Goal: Transaction & Acquisition: Obtain resource

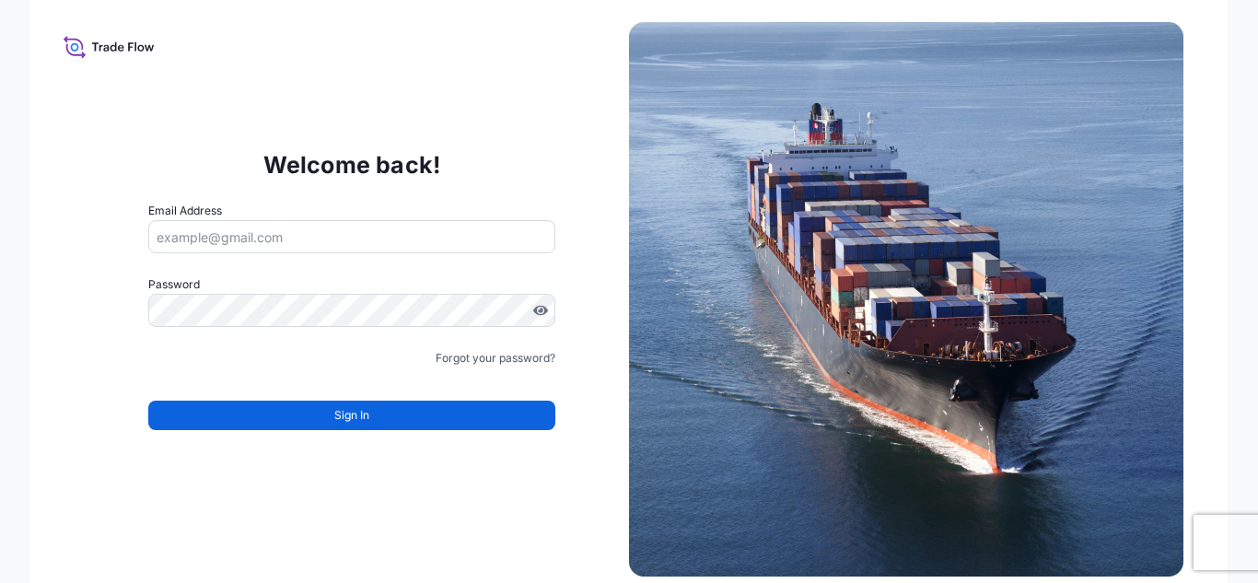
click at [379, 252] on input "Email Address" at bounding box center [351, 236] width 407 height 33
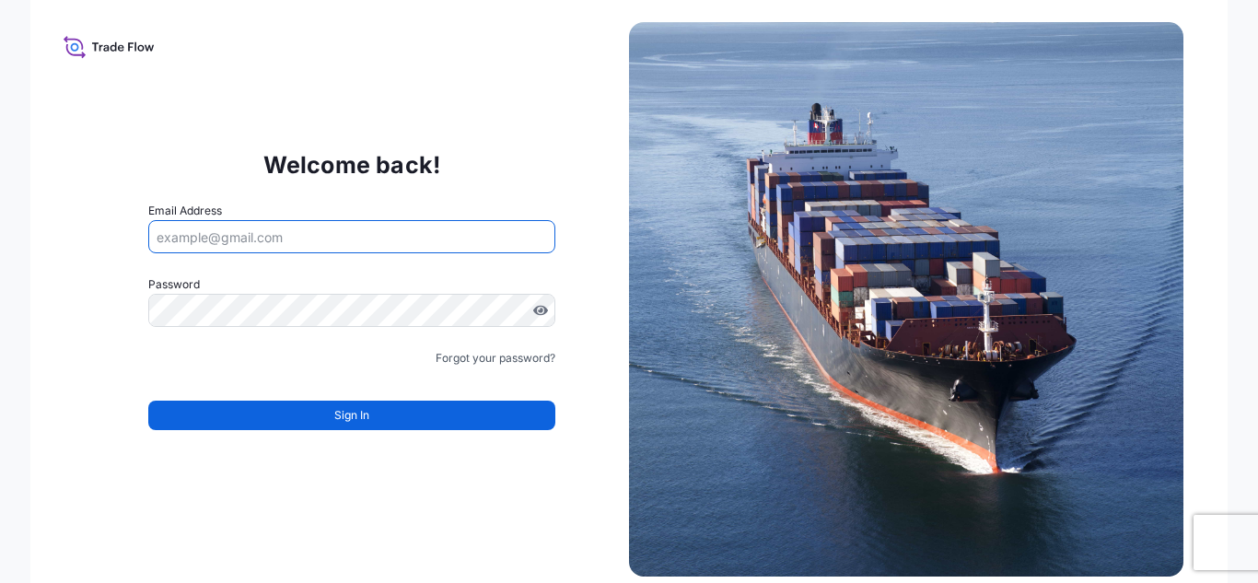
click at [359, 337] on form "Email Address Password Must include: Upper & lower case letters Symbols (!@#$) …" at bounding box center [351, 327] width 407 height 250
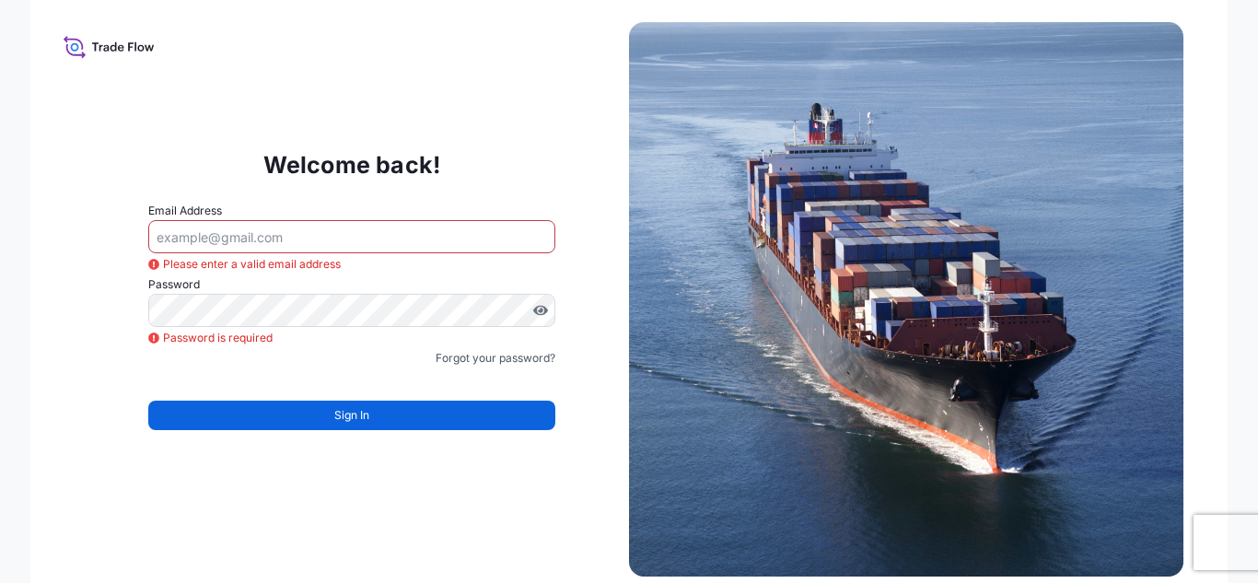
click at [312, 211] on div "Email Address Please enter a valid email address" at bounding box center [351, 228] width 407 height 52
click at [295, 229] on input "Email Address" at bounding box center [351, 236] width 407 height 33
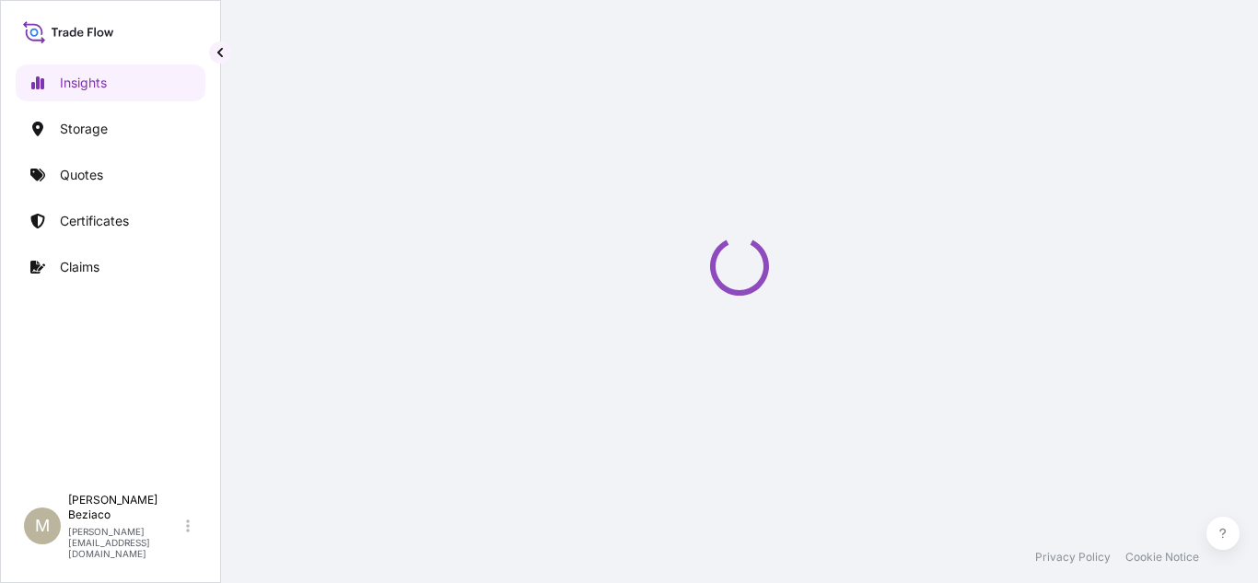
select select "2025"
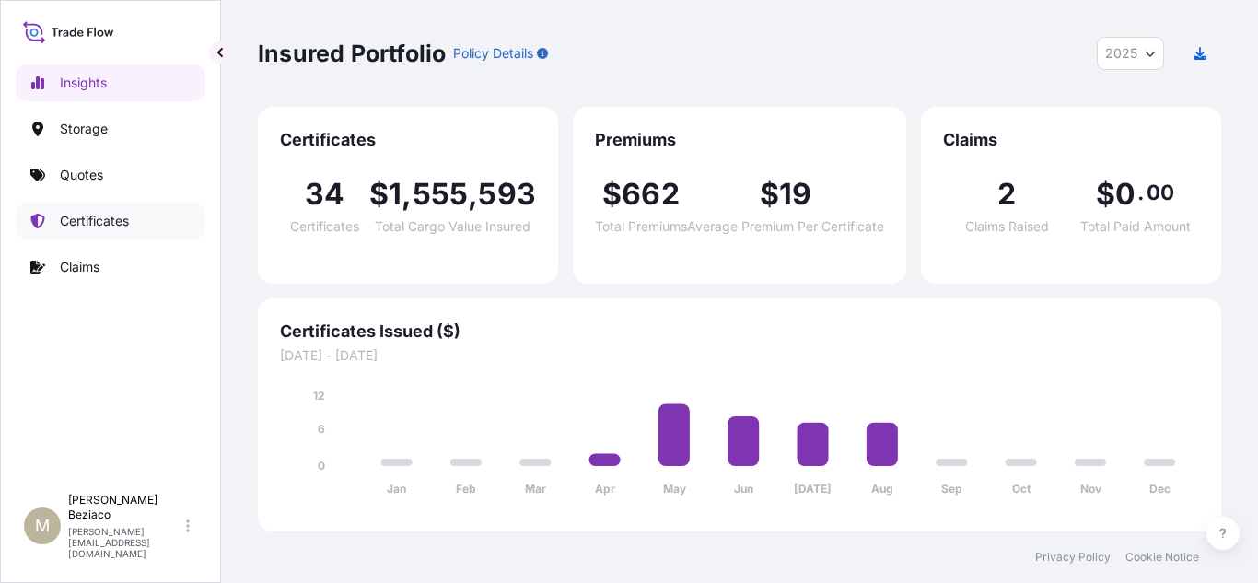
click at [96, 205] on link "Certificates" at bounding box center [111, 221] width 190 height 37
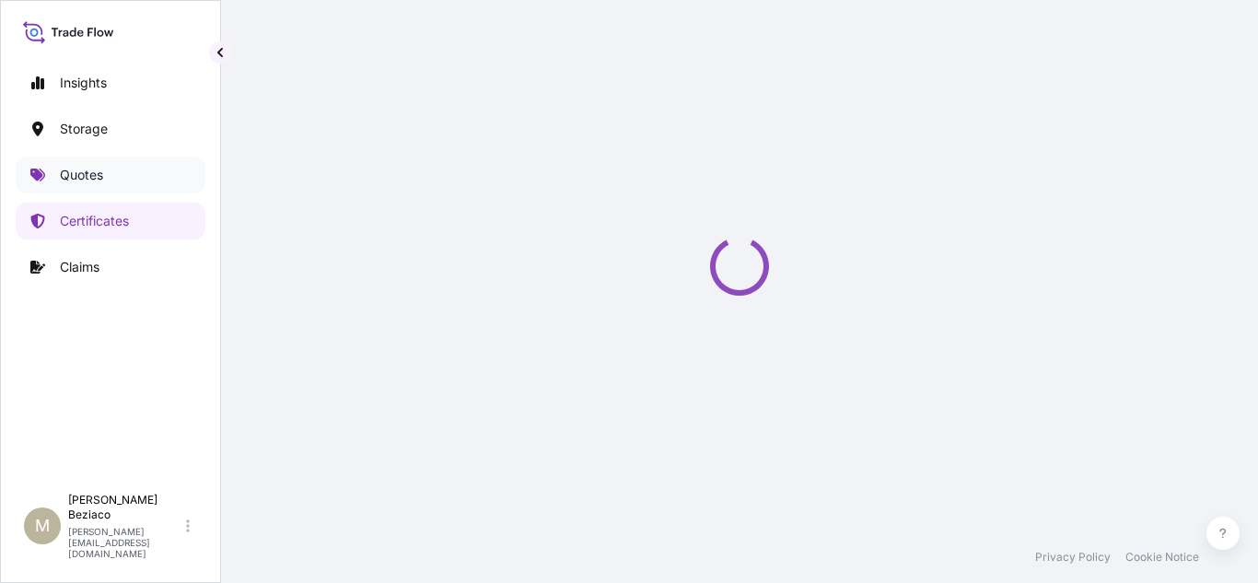
click at [97, 174] on p "Quotes" at bounding box center [81, 175] width 43 height 18
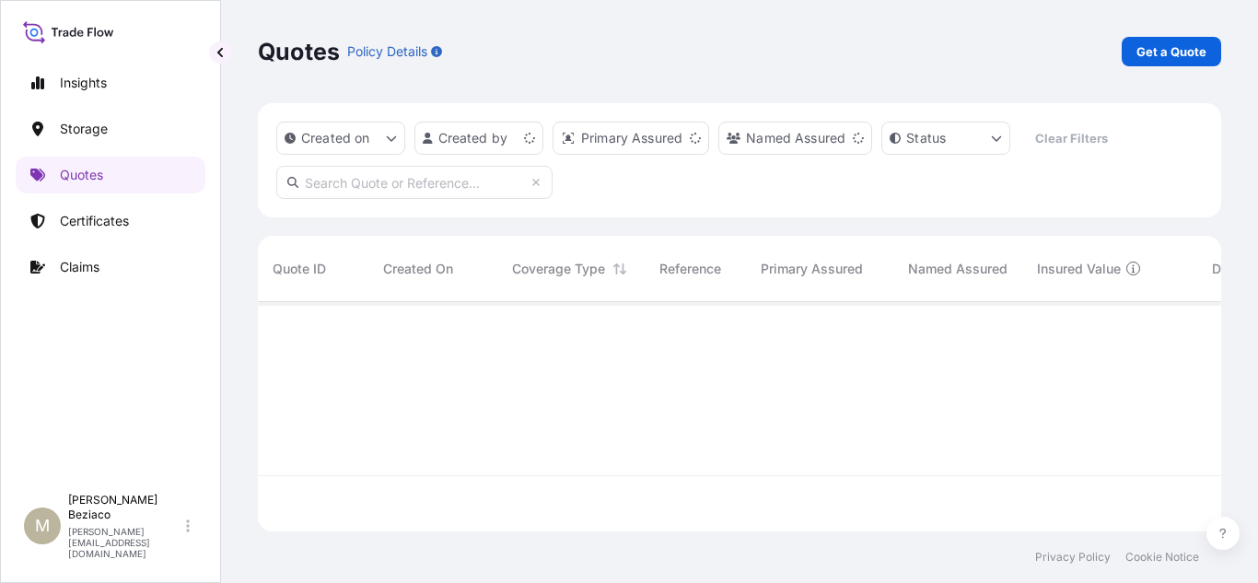
scroll to position [226, 949]
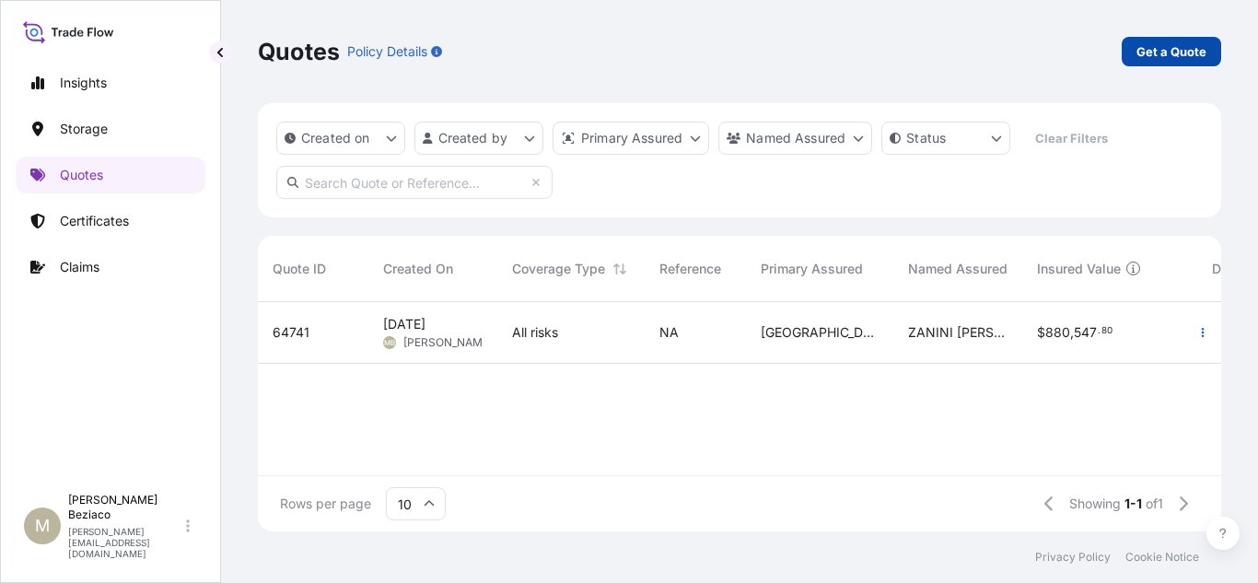
click at [1177, 47] on p "Get a Quote" at bounding box center [1171, 51] width 70 height 18
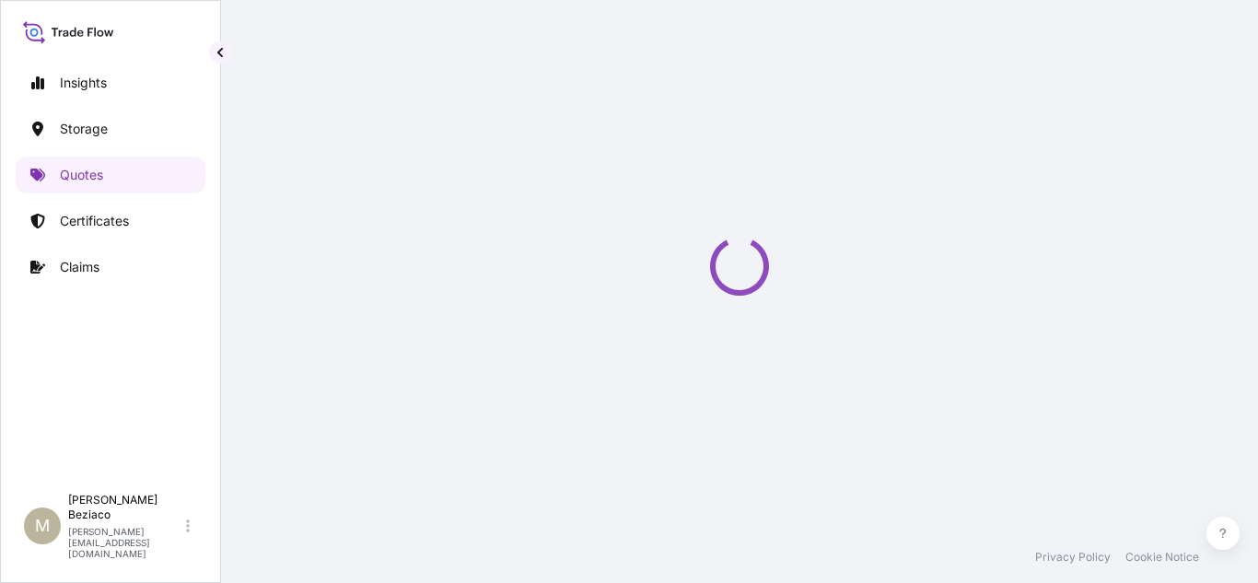
select select "Water"
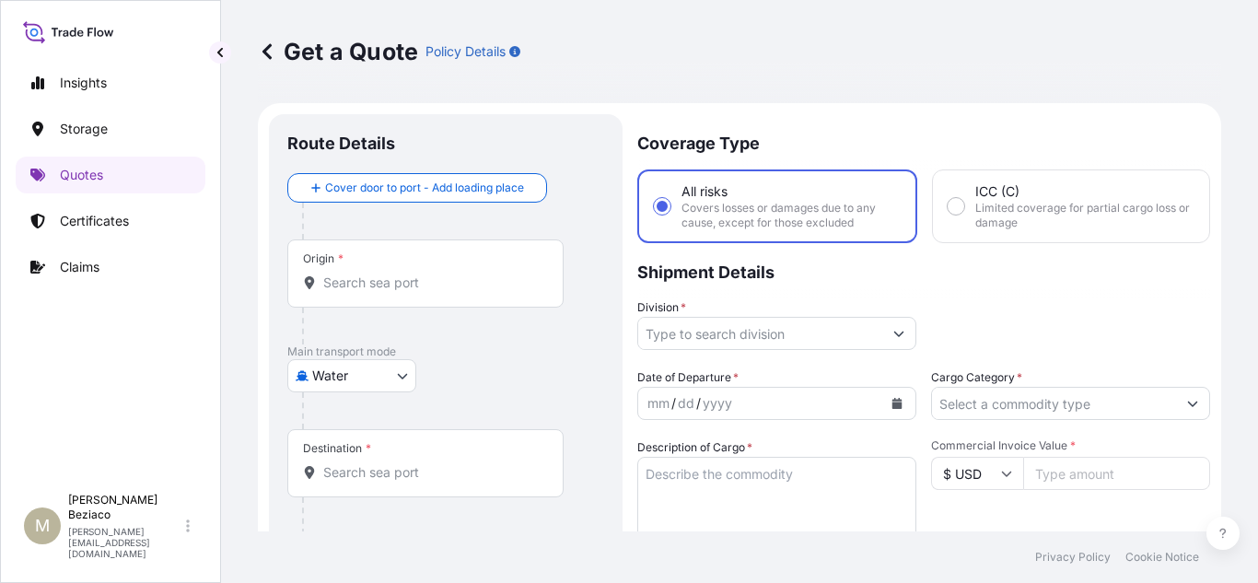
scroll to position [29, 0]
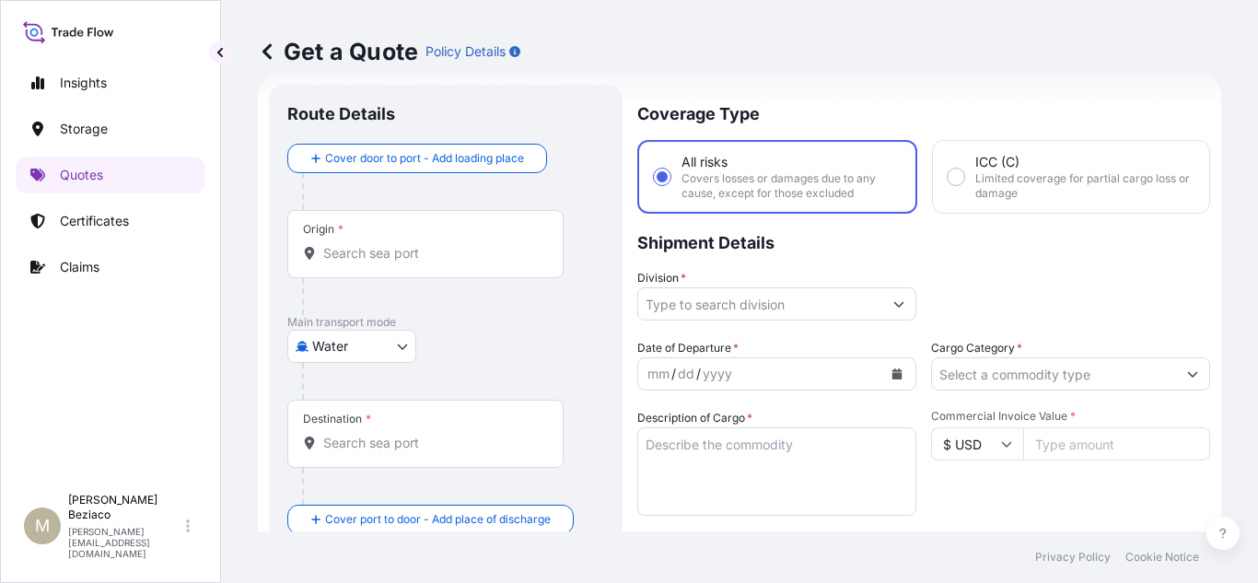
click at [426, 273] on div "Origin *" at bounding box center [425, 244] width 276 height 68
click at [426, 262] on input "Origin *" at bounding box center [431, 253] width 217 height 18
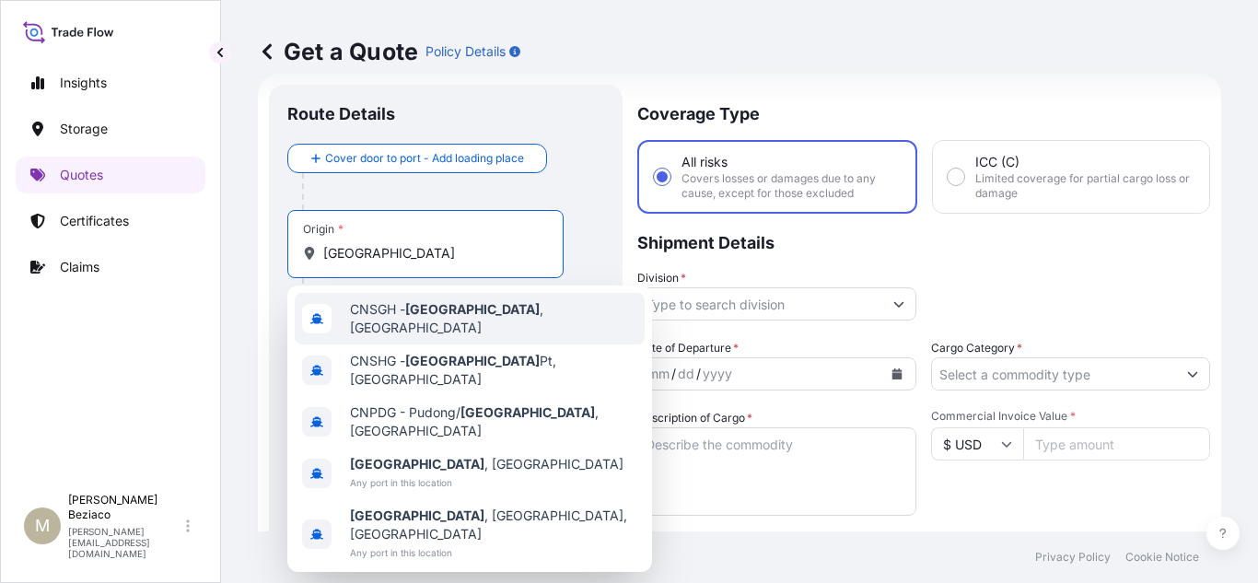
click at [489, 313] on span "CNSGH - [GEOGRAPHIC_DATA] , [GEOGRAPHIC_DATA]" at bounding box center [493, 318] width 287 height 37
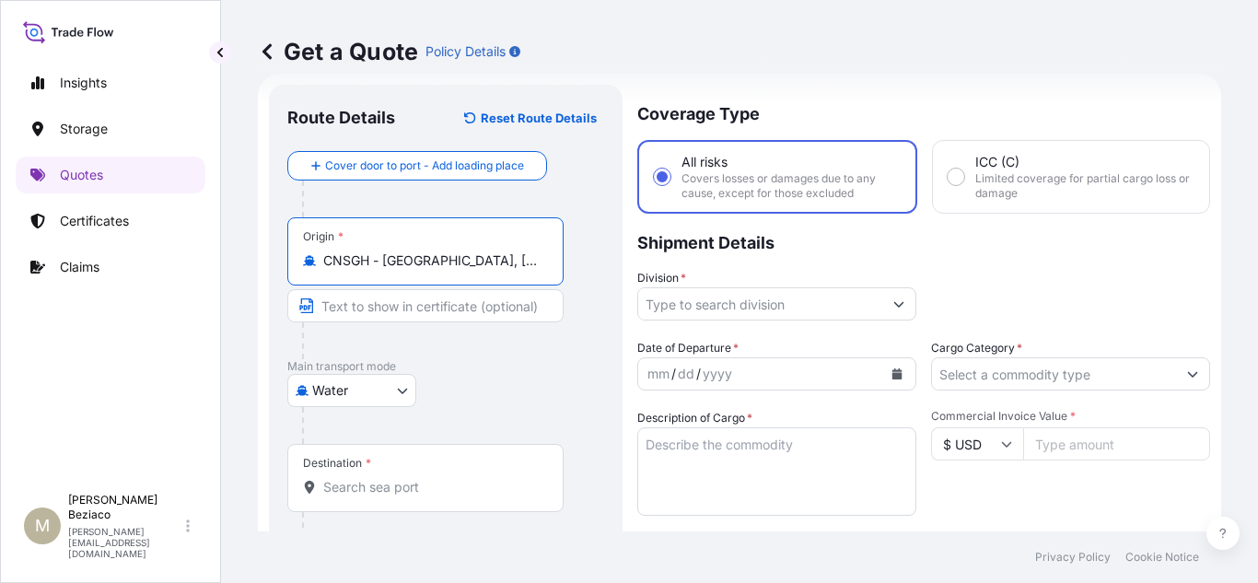
scroll to position [122, 0]
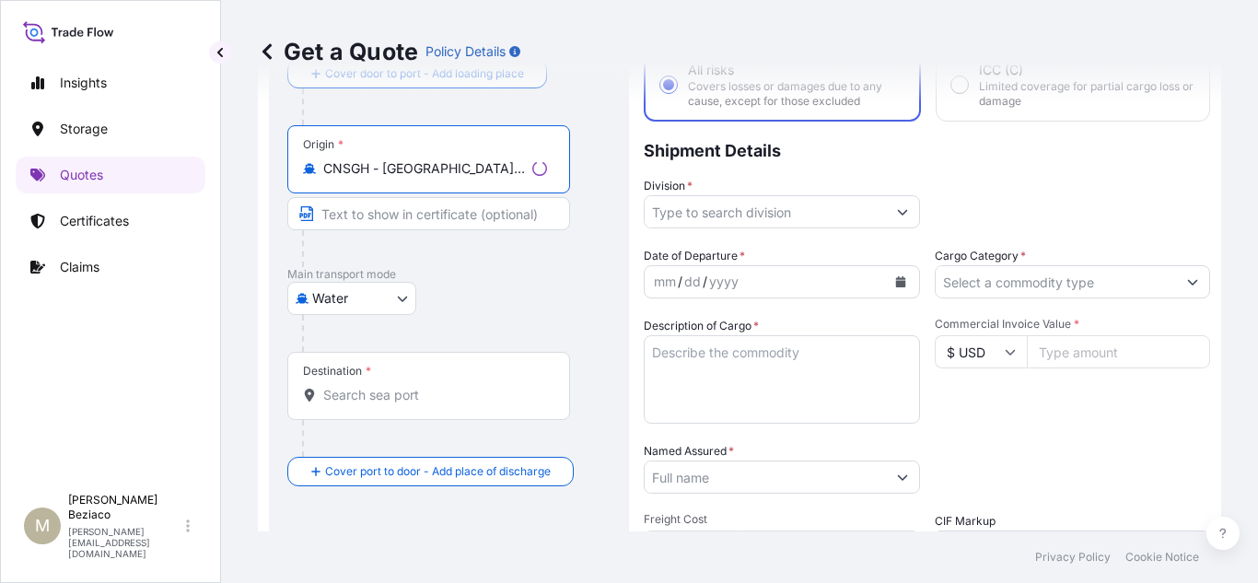
type input "CNSGH - [GEOGRAPHIC_DATA], [GEOGRAPHIC_DATA]"
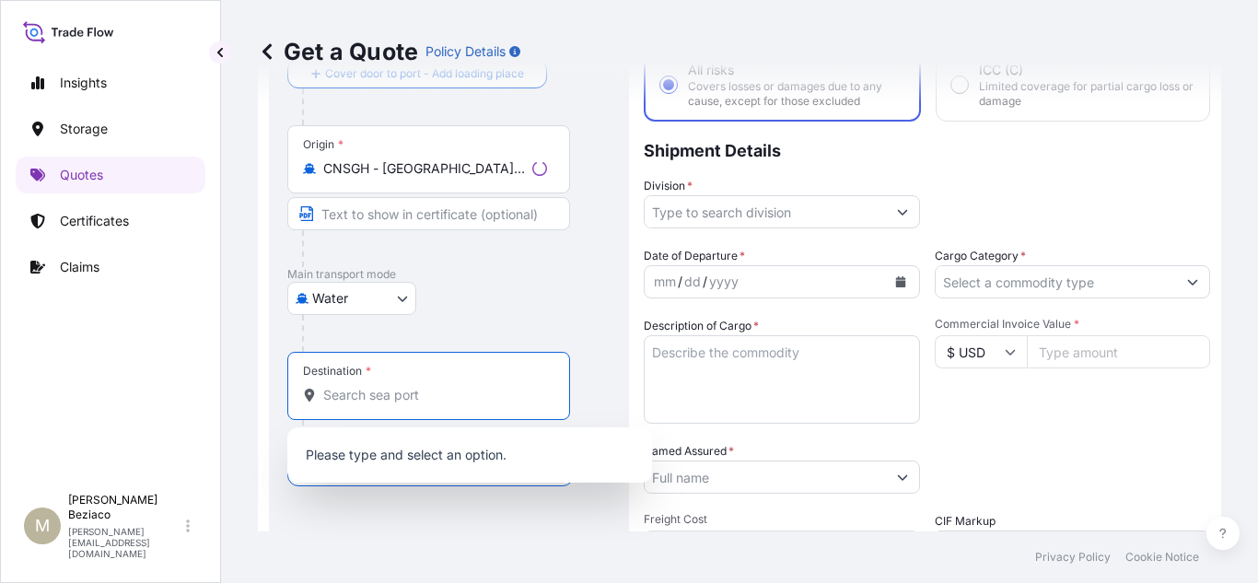
click at [457, 398] on input "Destination *" at bounding box center [435, 395] width 224 height 18
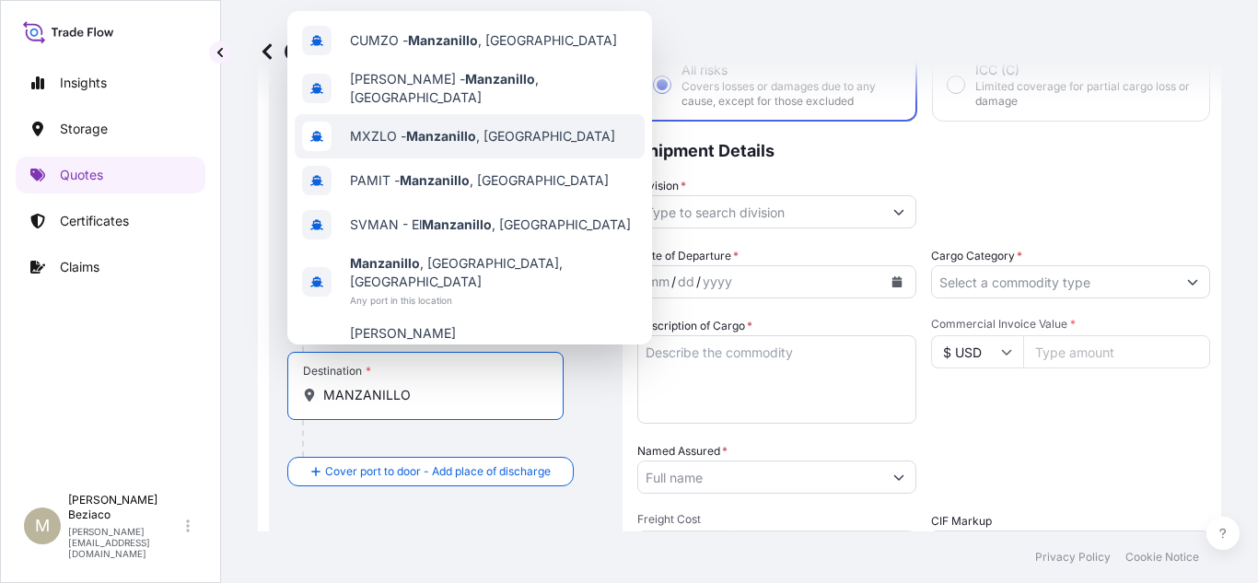
click at [528, 129] on span "MXZLO - [GEOGRAPHIC_DATA] , [GEOGRAPHIC_DATA]" at bounding box center [482, 136] width 265 height 18
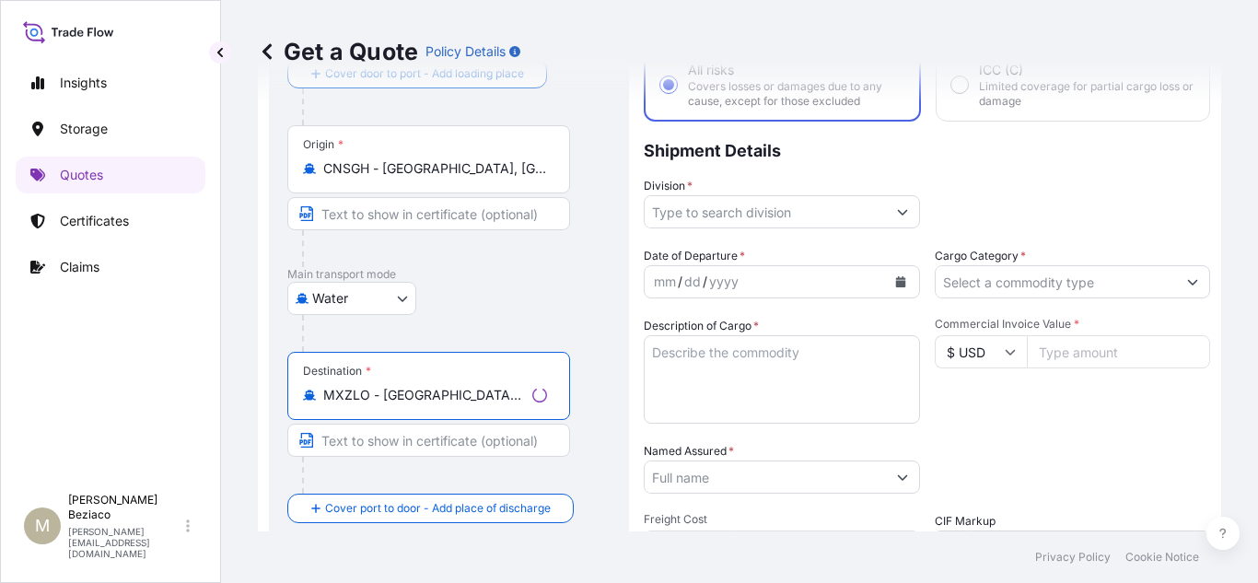
scroll to position [29, 0]
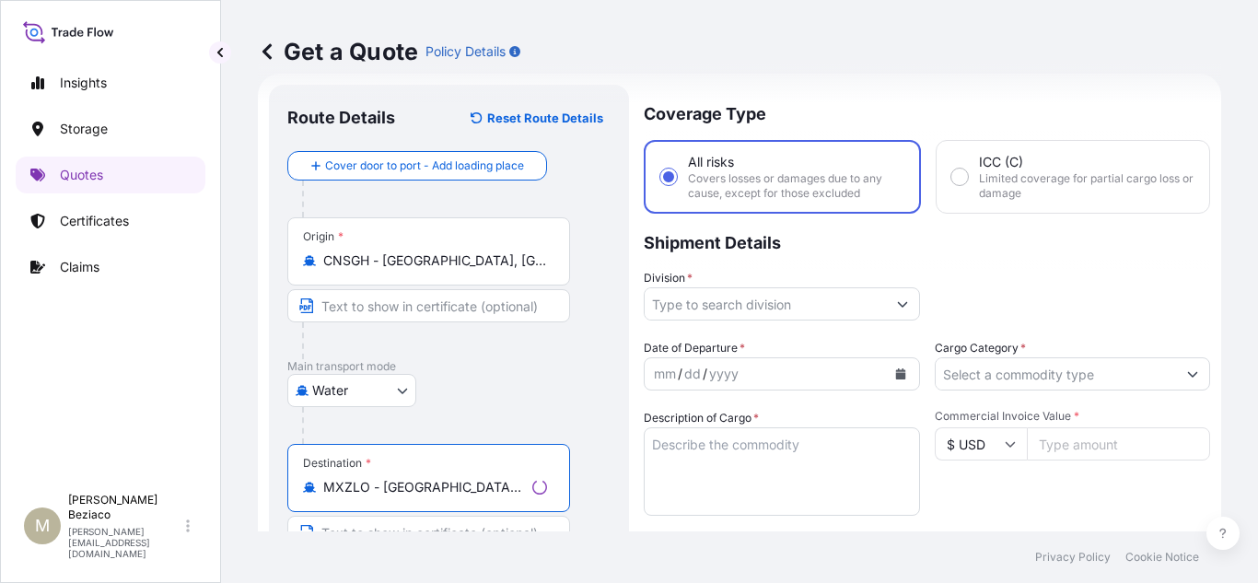
type input "MXZLO - [GEOGRAPHIC_DATA], [GEOGRAPHIC_DATA]"
click at [897, 304] on icon "Show suggestions" at bounding box center [902, 305] width 10 height 6
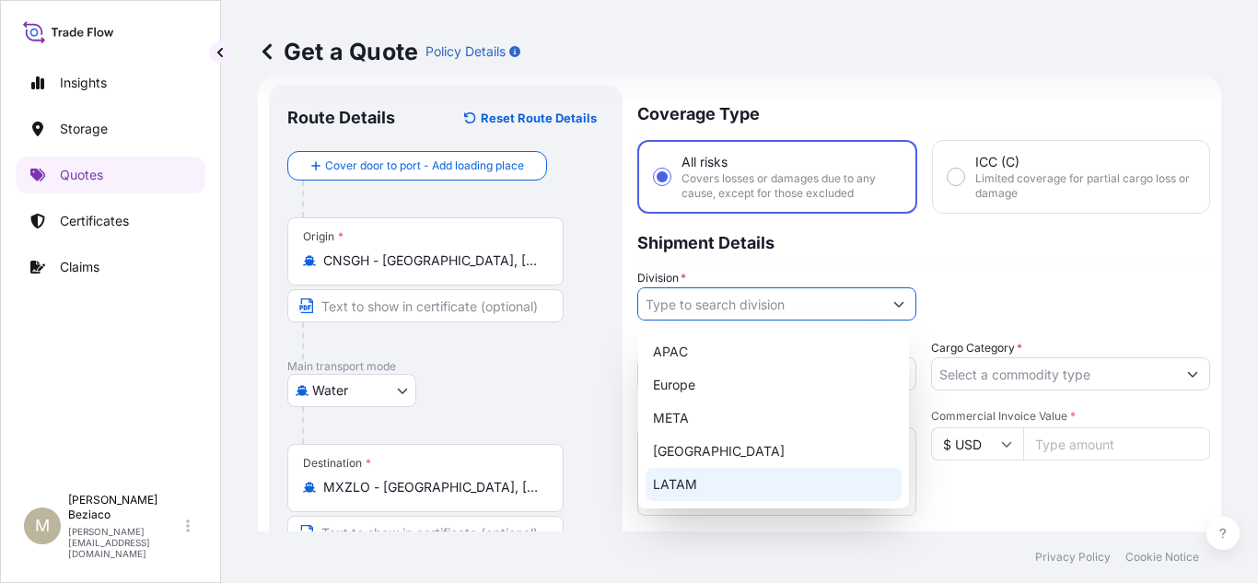
click at [693, 483] on div "LATAM" at bounding box center [773, 484] width 256 height 33
type input "LATAM"
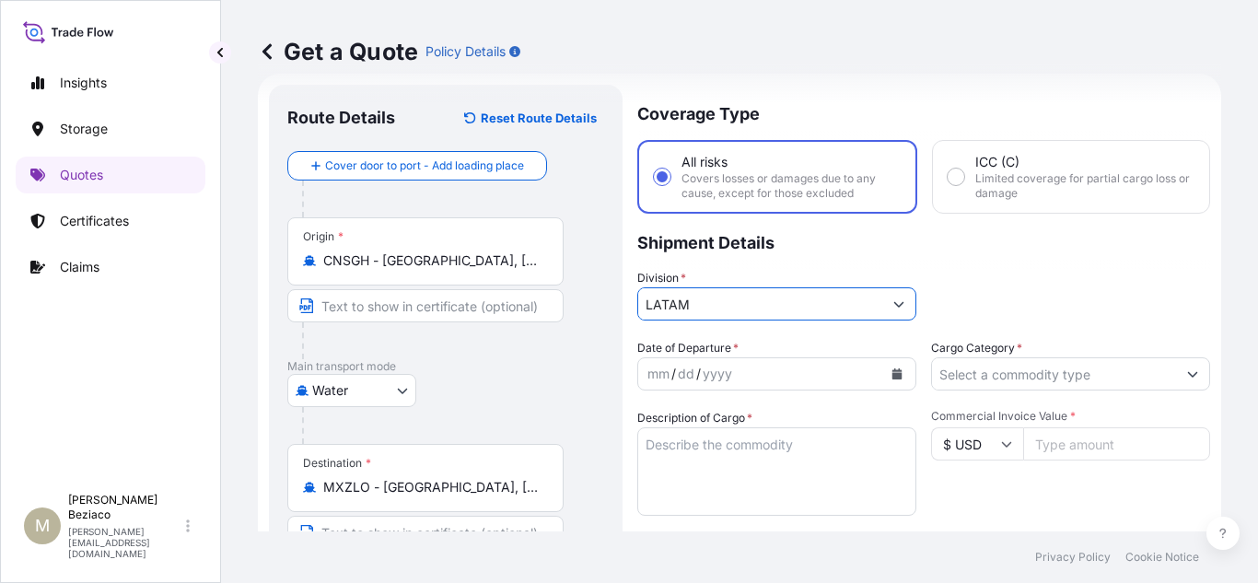
scroll to position [122, 0]
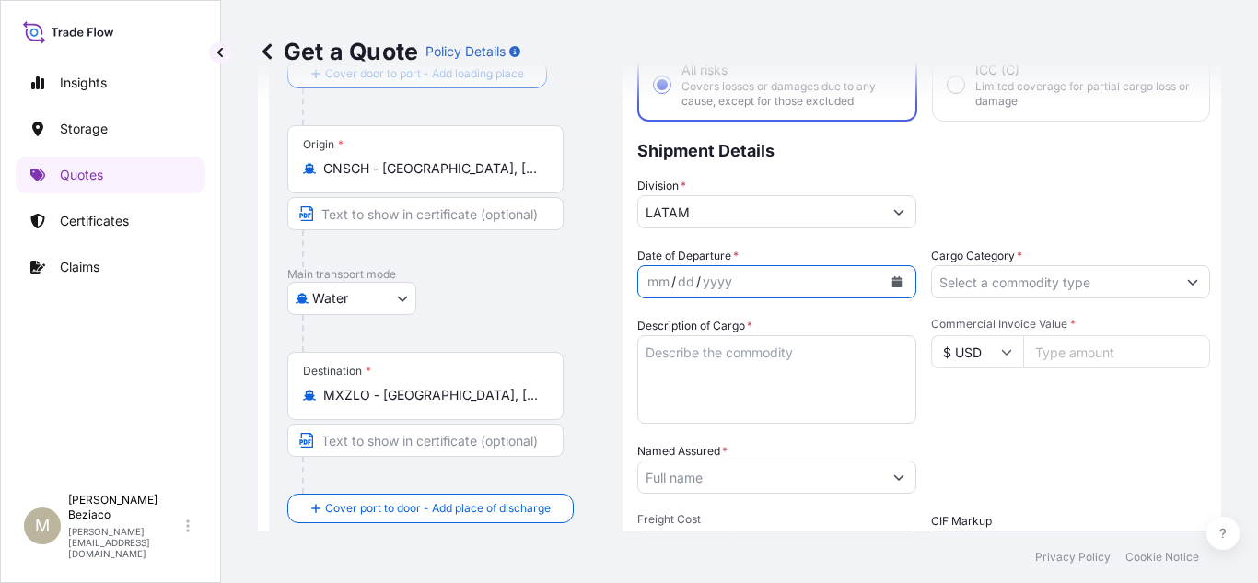
click at [891, 283] on icon "Calendar" at bounding box center [896, 281] width 11 height 11
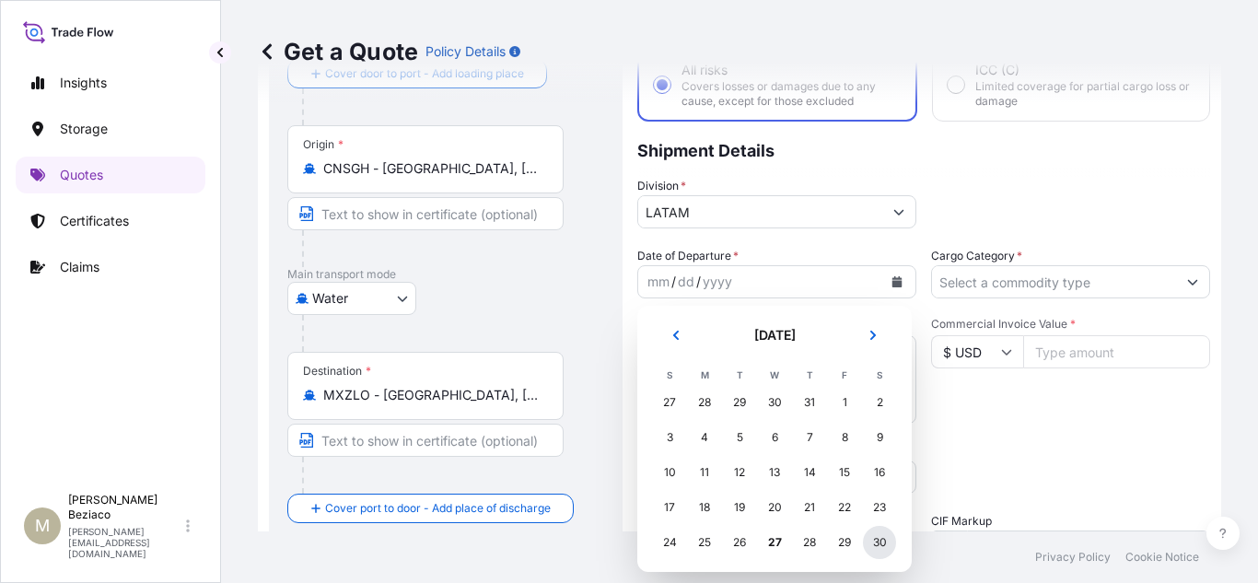
click at [877, 544] on div "30" at bounding box center [879, 542] width 33 height 33
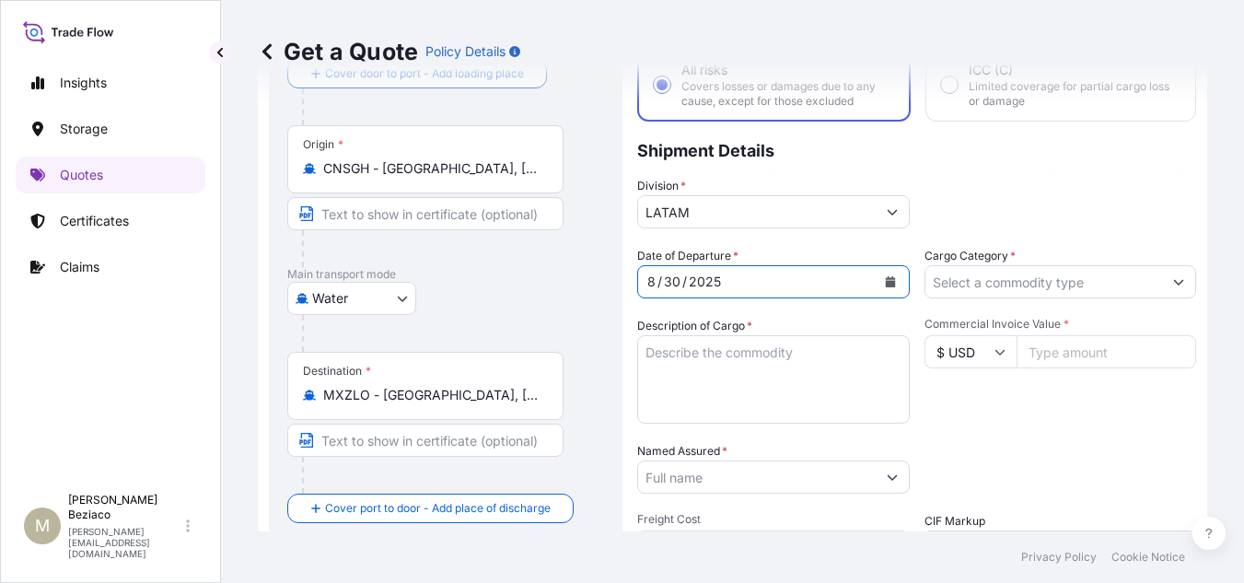
click at [1179, 283] on button "Show suggestions" at bounding box center [1178, 281] width 33 height 33
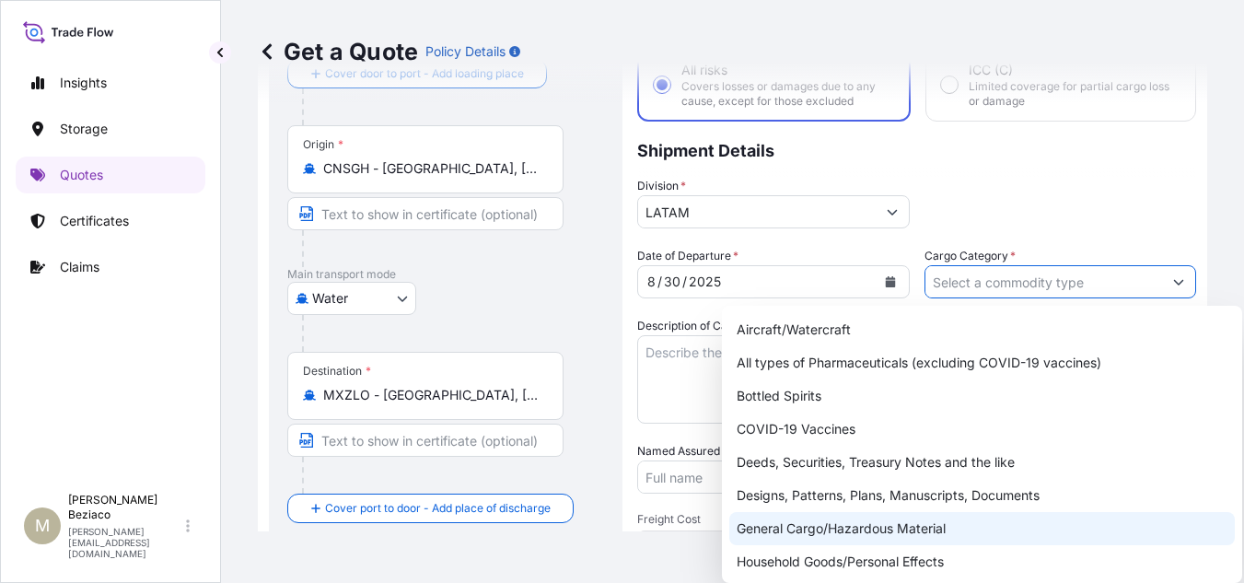
click at [866, 531] on div "General Cargo/Hazardous Material" at bounding box center [981, 528] width 505 height 33
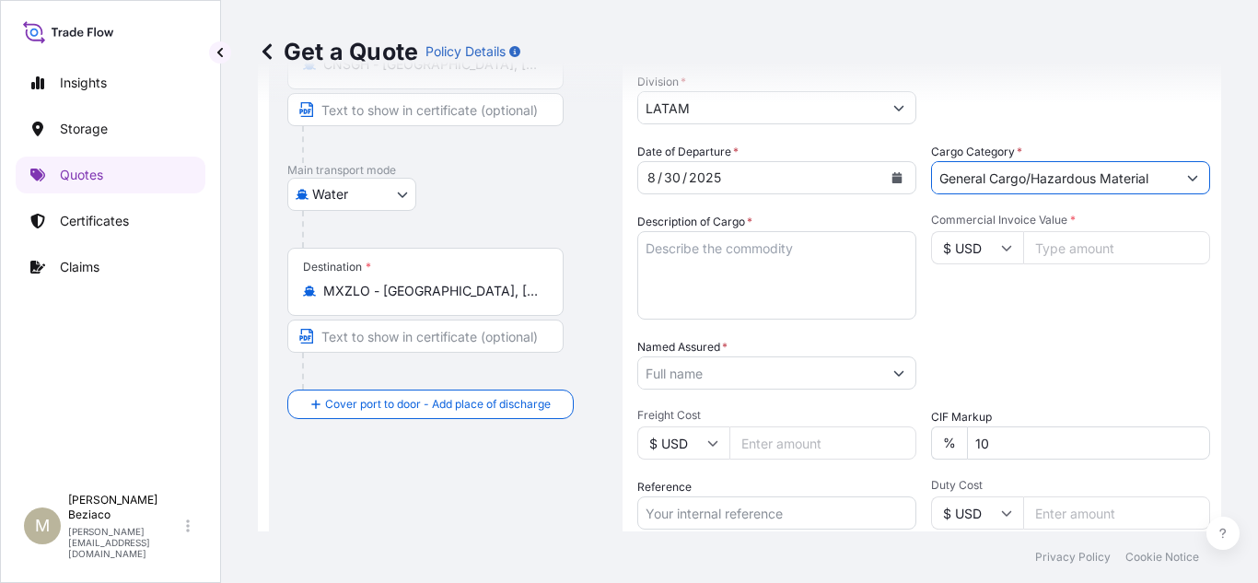
scroll to position [306, 0]
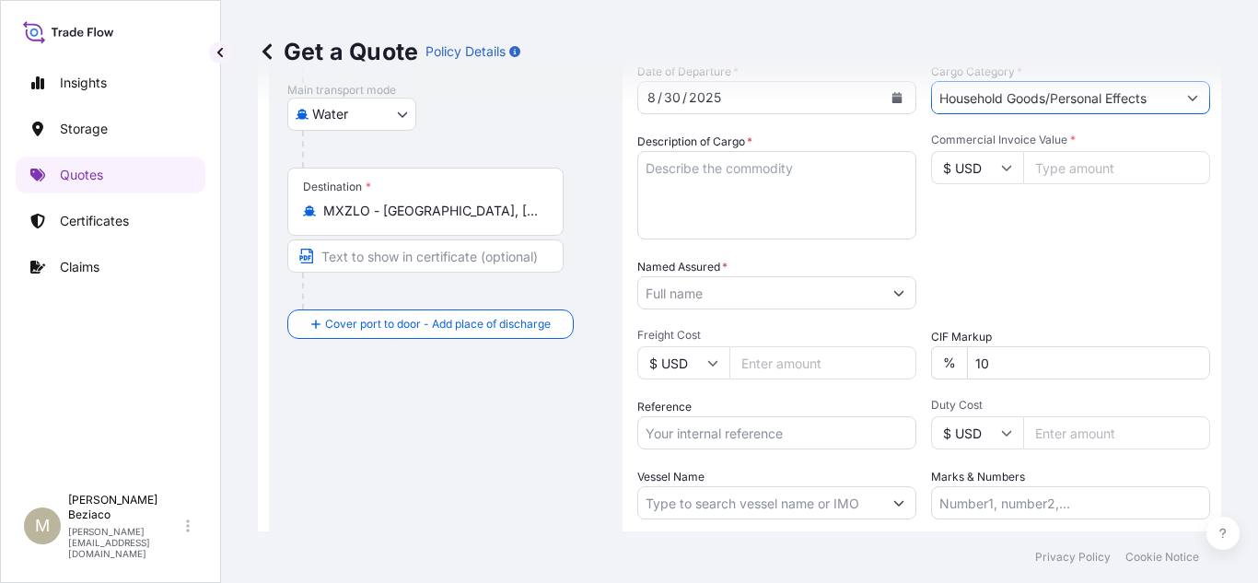
click at [1170, 88] on div "Get a Quote Policy Details" at bounding box center [739, 51] width 963 height 103
click at [1173, 90] on div "Get a Quote Policy Details" at bounding box center [739, 51] width 963 height 103
click at [1181, 102] on div "Get a Quote Policy Details" at bounding box center [739, 51] width 963 height 103
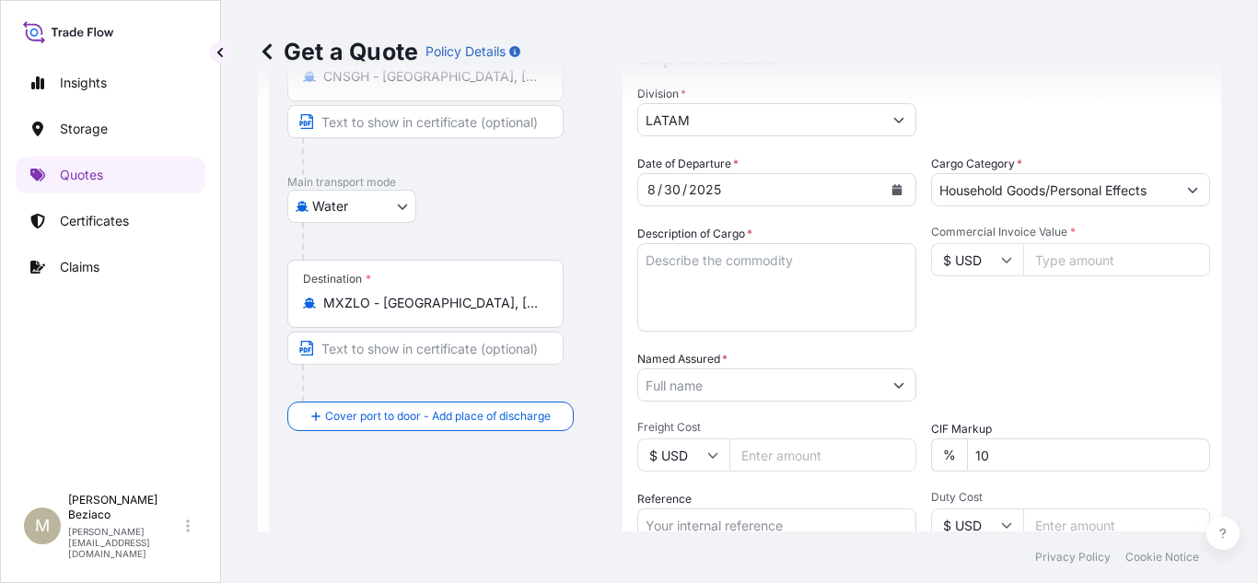
click at [1178, 175] on button "Show suggestions" at bounding box center [1192, 189] width 33 height 33
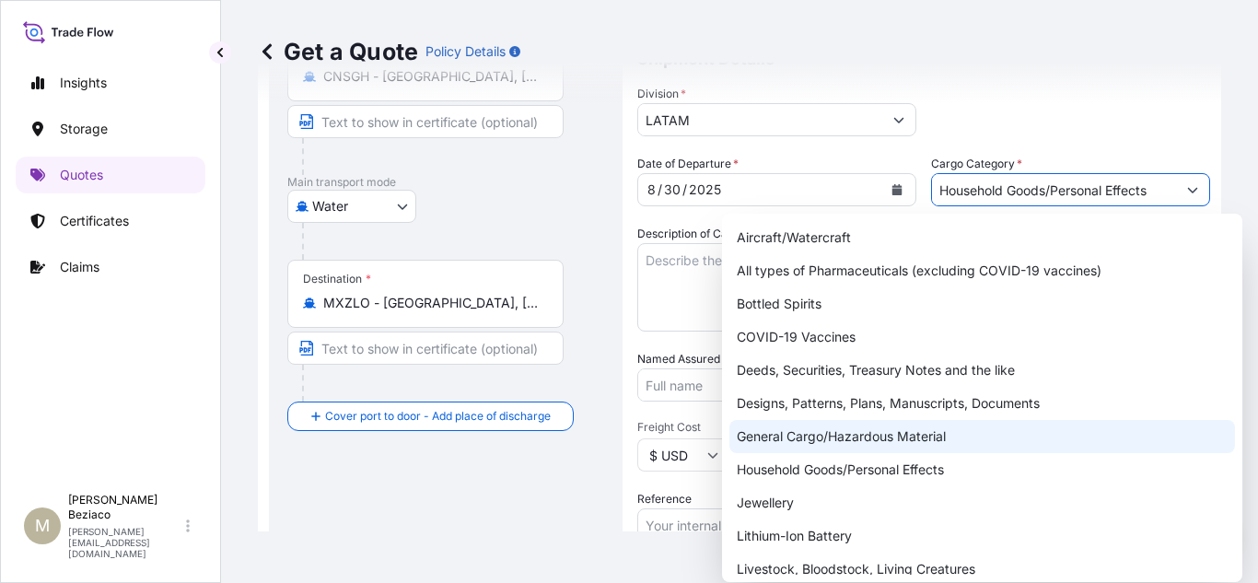
click at [857, 445] on div "General Cargo/Hazardous Material" at bounding box center [981, 436] width 505 height 33
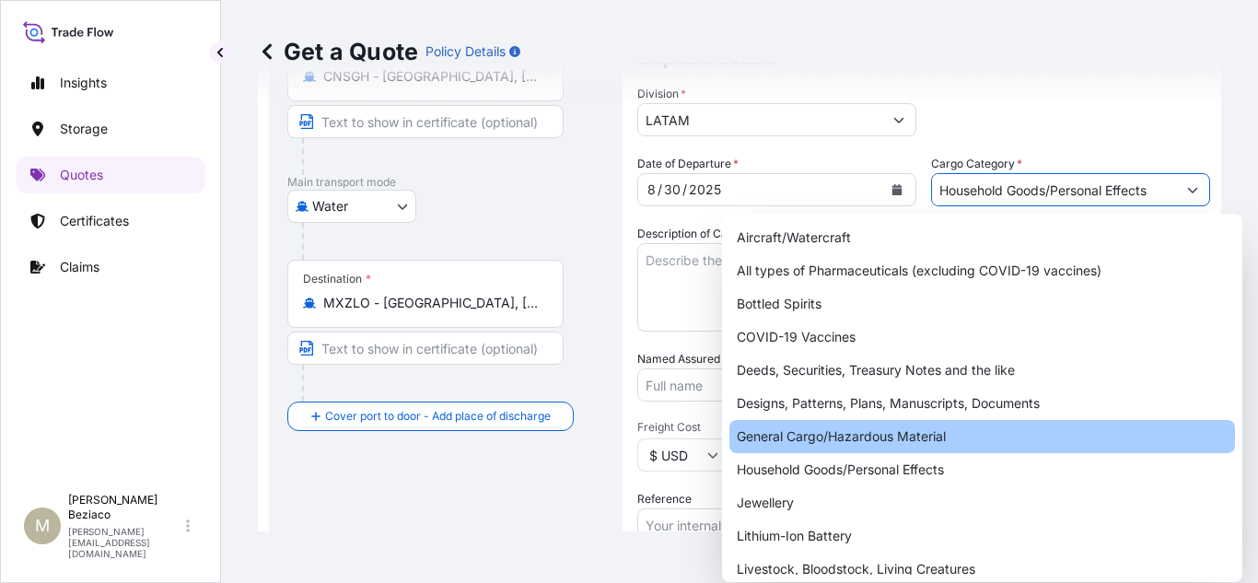
type input "General Cargo/Hazardous Material"
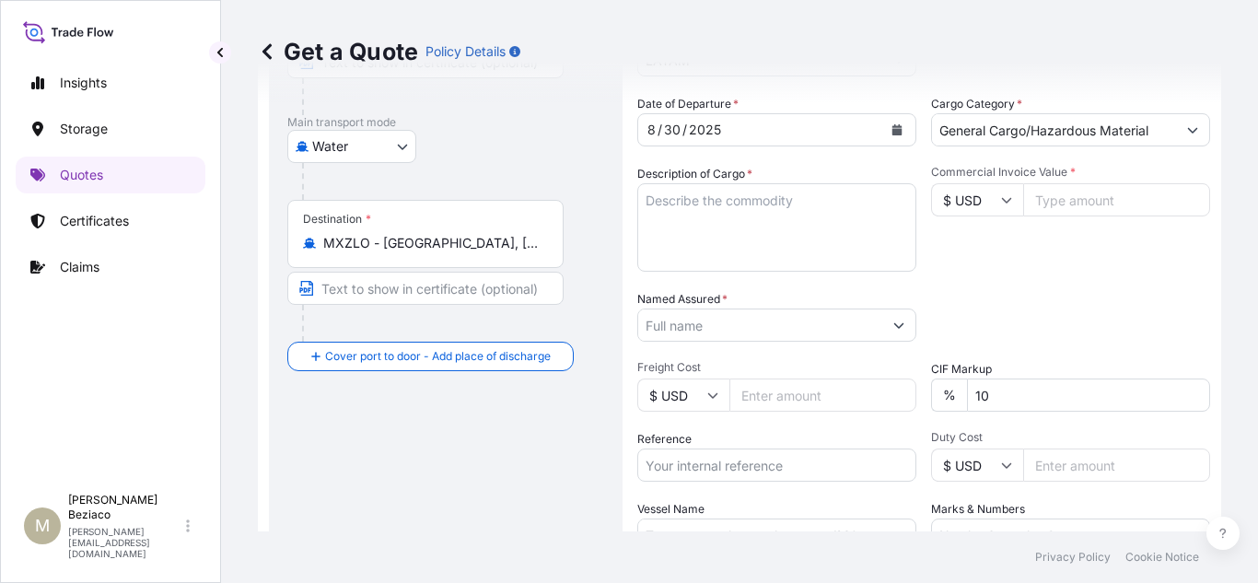
scroll to position [398, 0]
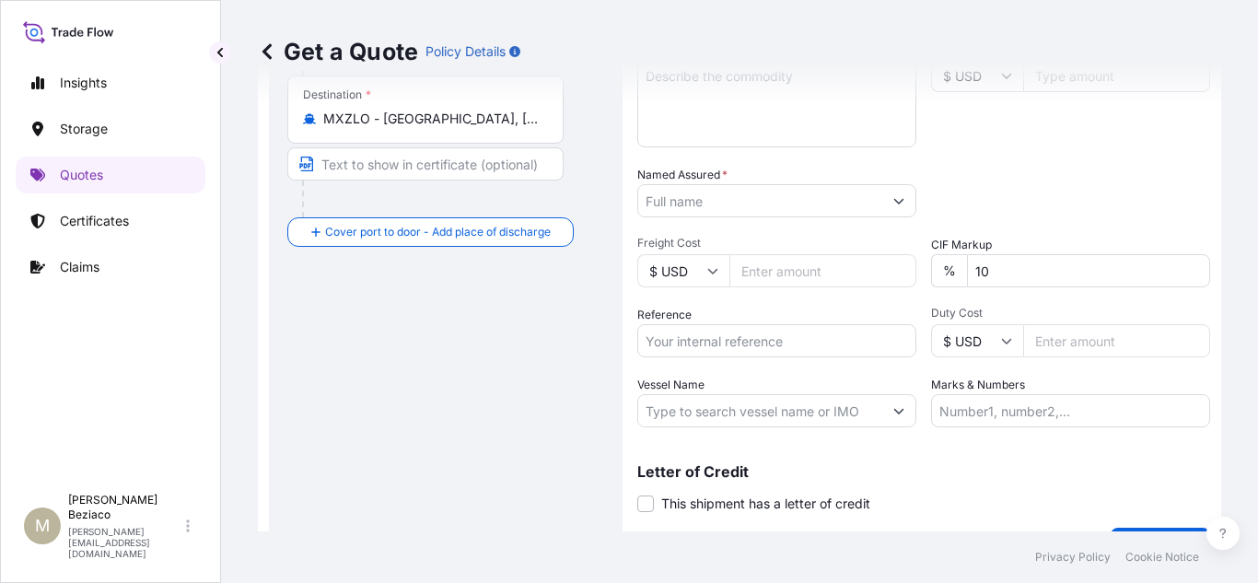
click at [763, 391] on div "Date of Departure * [DATE] Cargo Category * General Cargo/Hazardous Material De…" at bounding box center [923, 199] width 573 height 457
click at [771, 291] on div "Date of Departure * [DATE] Cargo Category * General Cargo/Hazardous Material De…" at bounding box center [923, 199] width 573 height 457
click at [784, 278] on input "Freight Cost" at bounding box center [822, 270] width 187 height 33
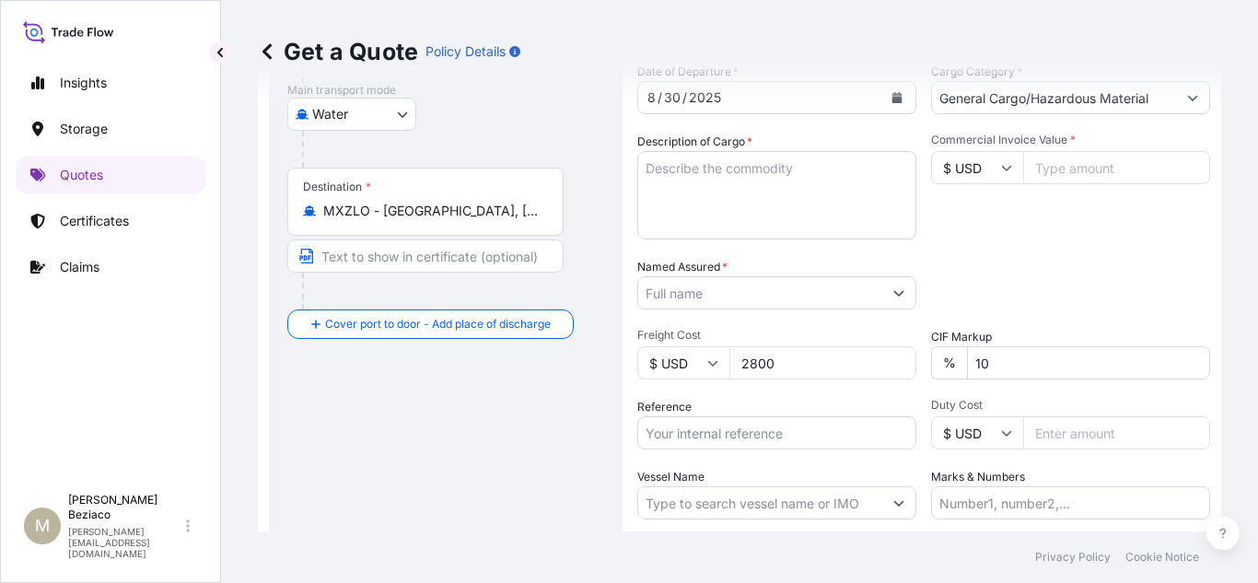
type input "2800"
click at [1085, 158] on input "Commercial Invoice Value *" at bounding box center [1116, 167] width 187 height 33
type input "15000"
click at [703, 191] on textarea "Description of Cargo *" at bounding box center [776, 195] width 279 height 88
paste textarea "Vinyl Acetate-ethylene Copolymer Emulsion([GEOGRAPHIC_DATA])"
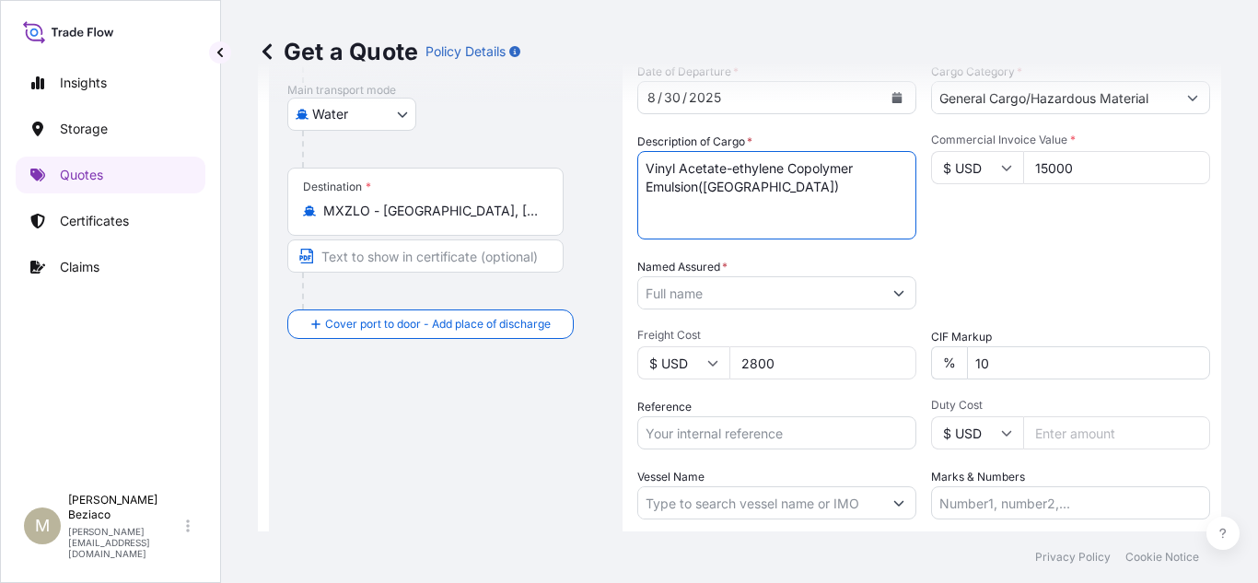
type textarea "Vinyl Acetate-ethylene Copolymer Emulsion([GEOGRAPHIC_DATA])"
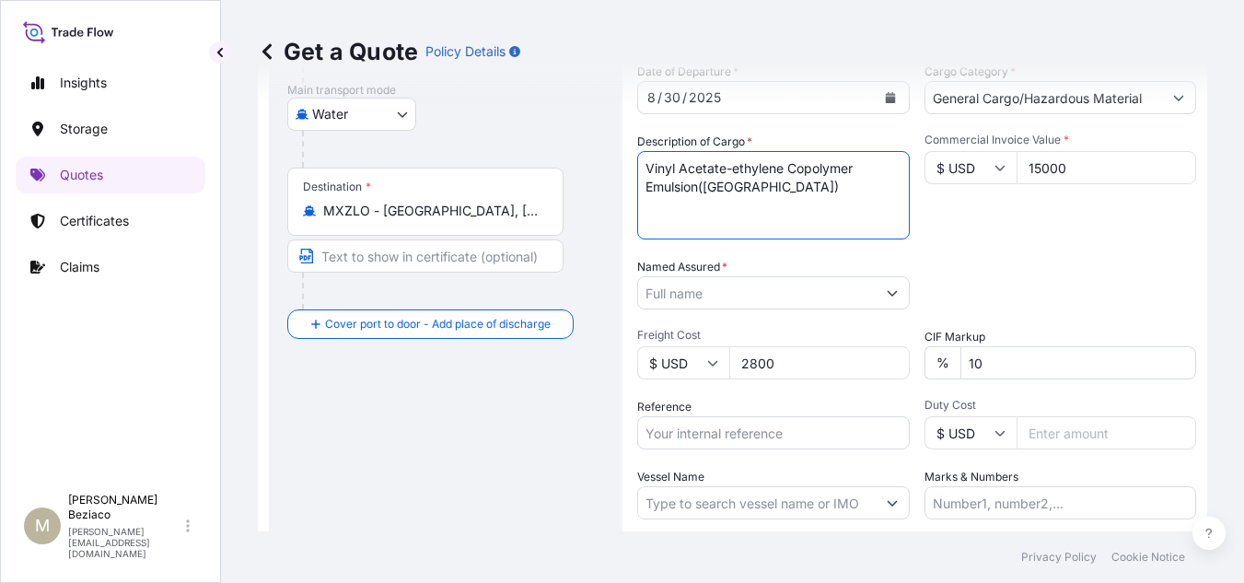
click at [804, 284] on input "Named Assured *" at bounding box center [757, 292] width 238 height 33
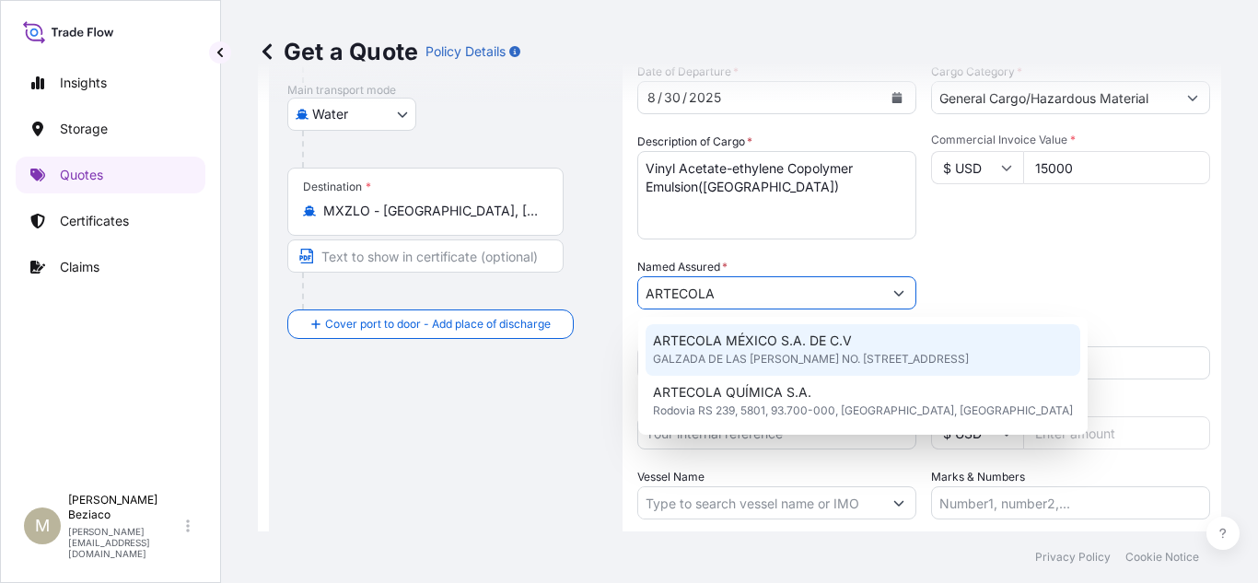
click at [830, 362] on span "GALZADA DE LAS [PERSON_NAME] NO. [STREET_ADDRESS]" at bounding box center [811, 359] width 316 height 18
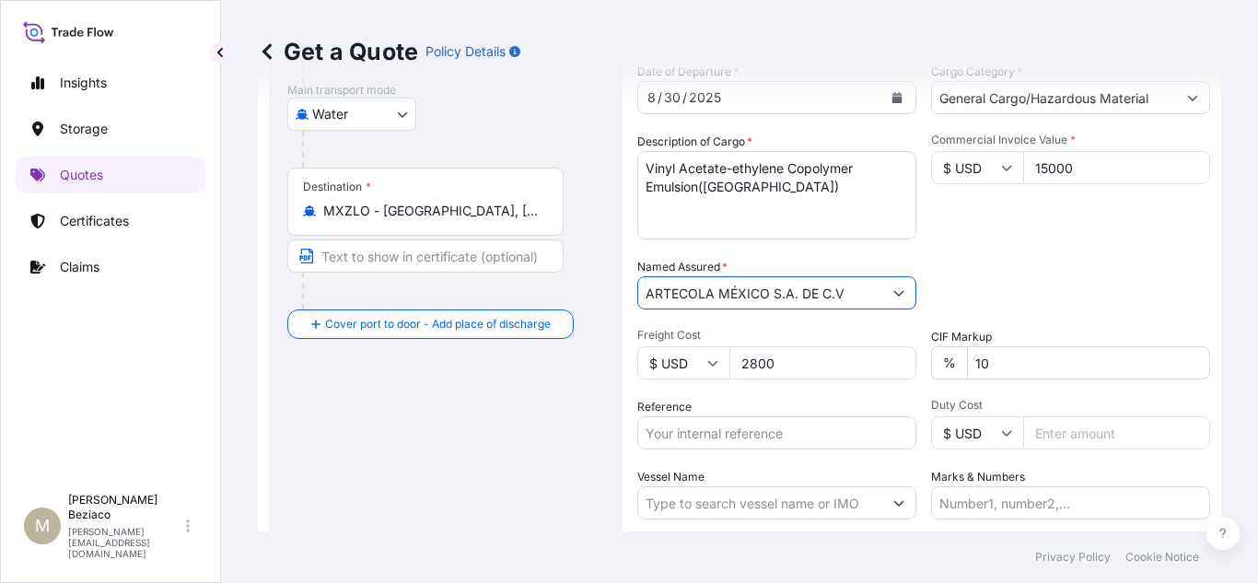
type input "ARTECOLA MÉXICO S.A. DE C.V"
click at [753, 426] on input "Reference" at bounding box center [776, 432] width 279 height 33
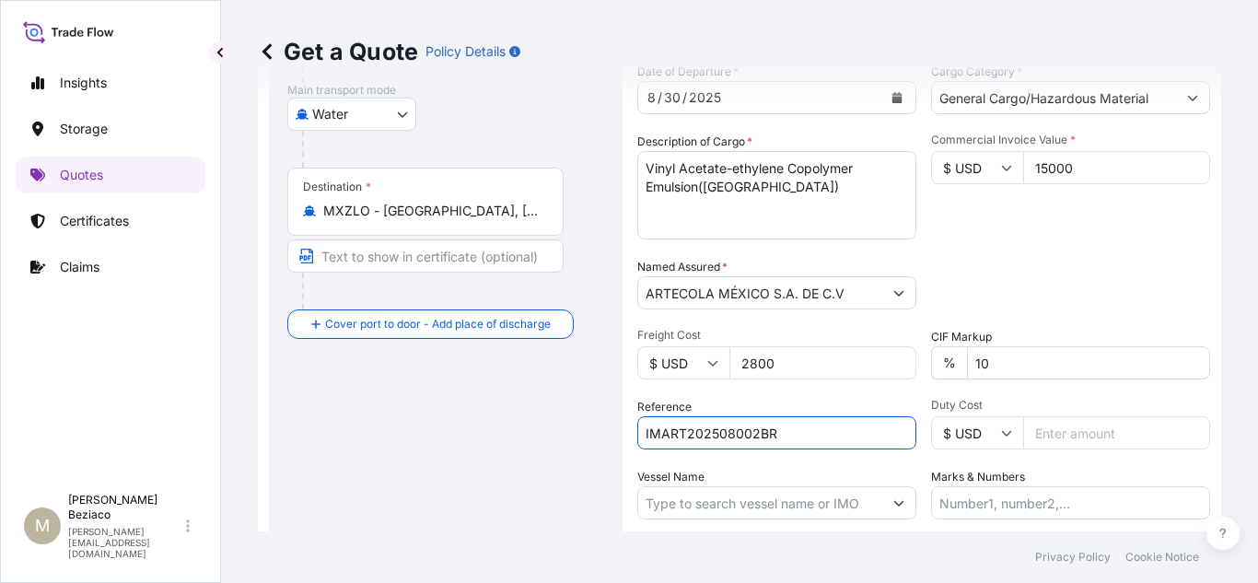
scroll to position [398, 0]
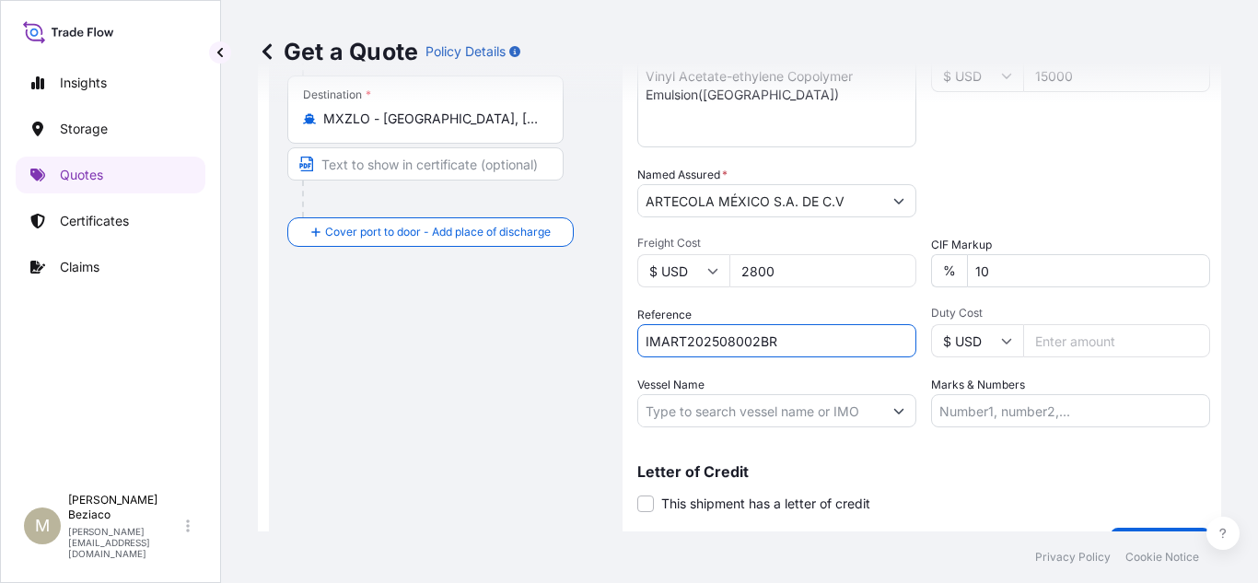
type input "IMART202508002BR"
click at [1042, 423] on input "Marks & Numbers" at bounding box center [1070, 410] width 279 height 33
paste input "222922"
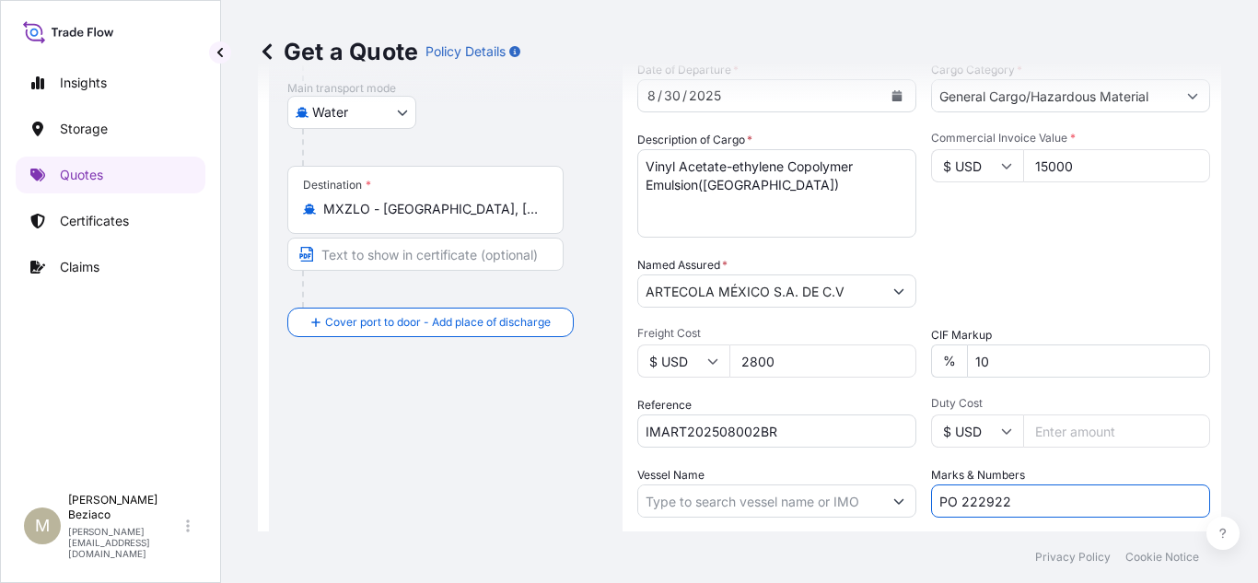
scroll to position [442, 0]
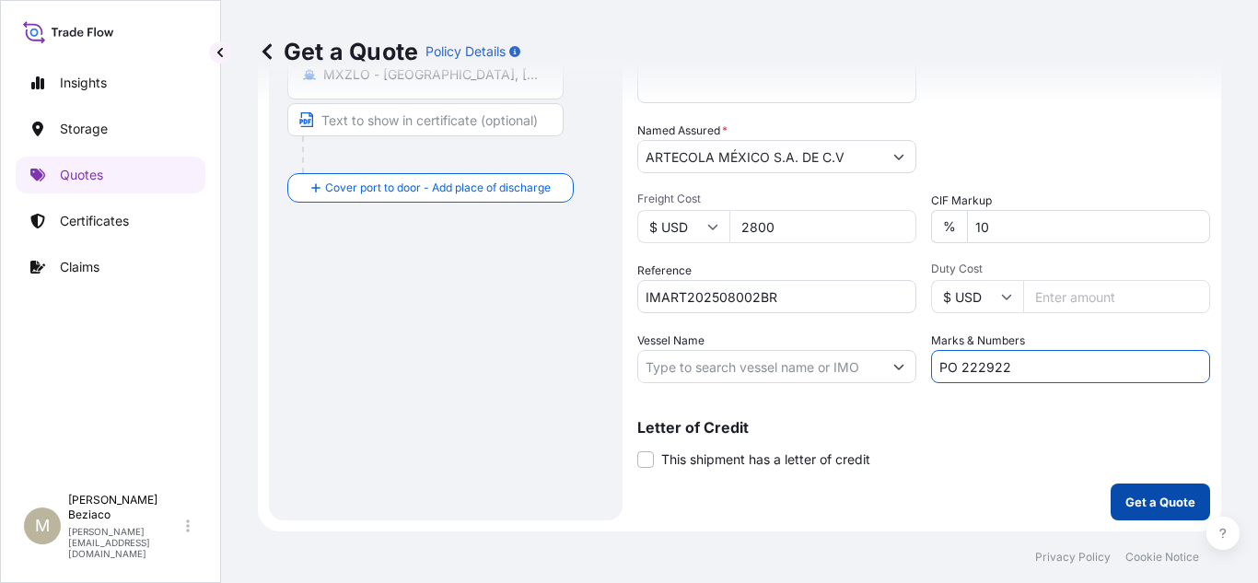
type input "PO 222922"
click at [1166, 508] on p "Get a Quote" at bounding box center [1160, 502] width 70 height 18
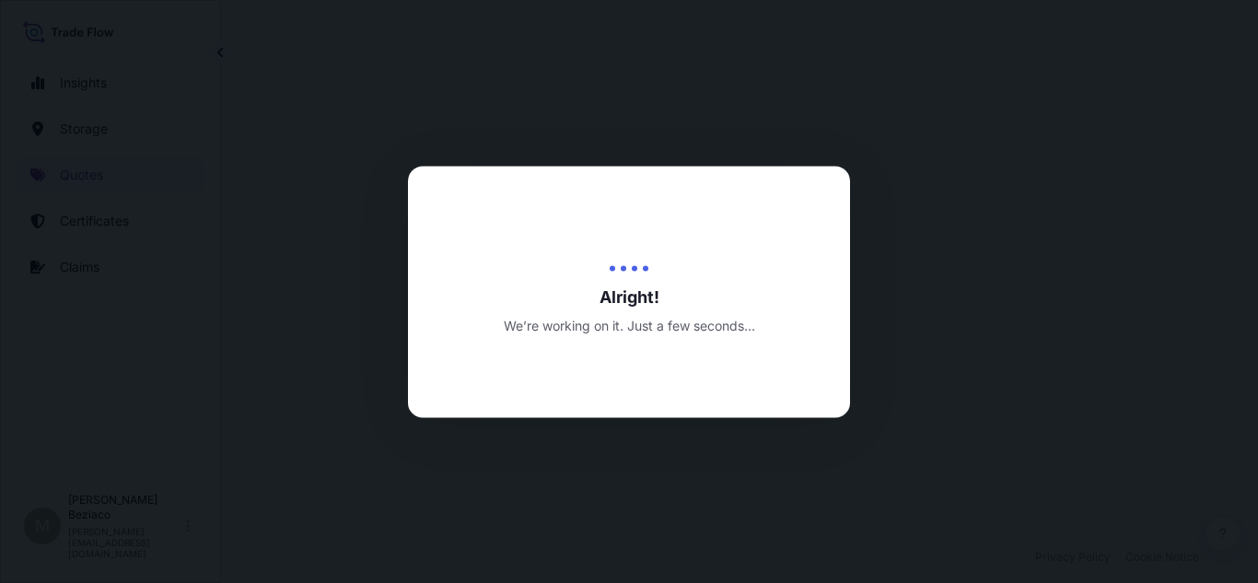
select select "Water"
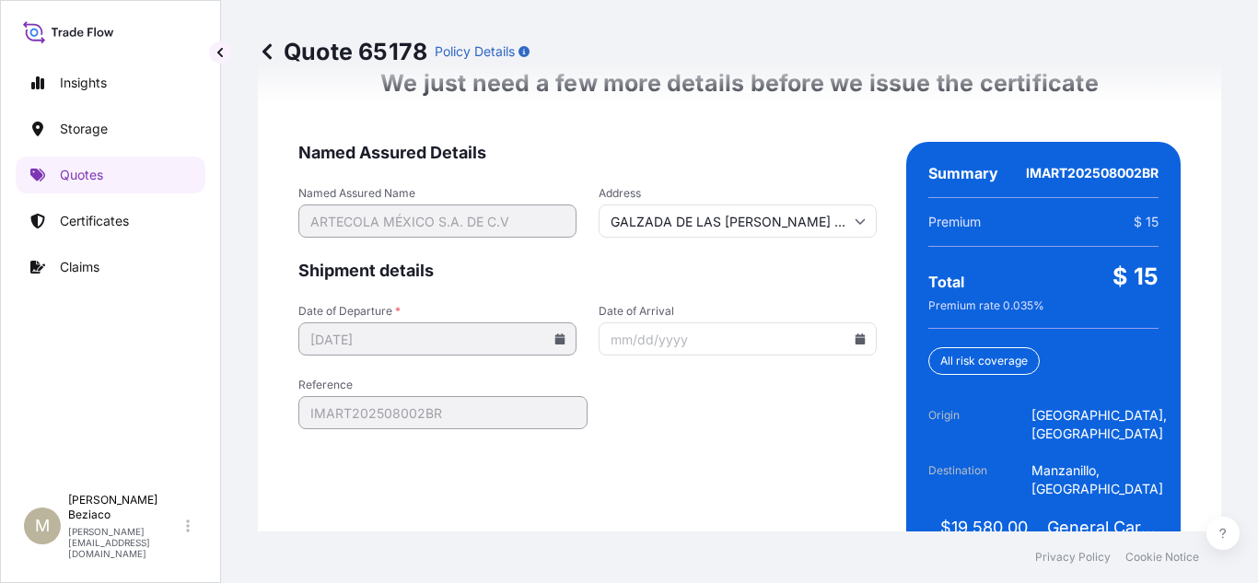
scroll to position [2962, 0]
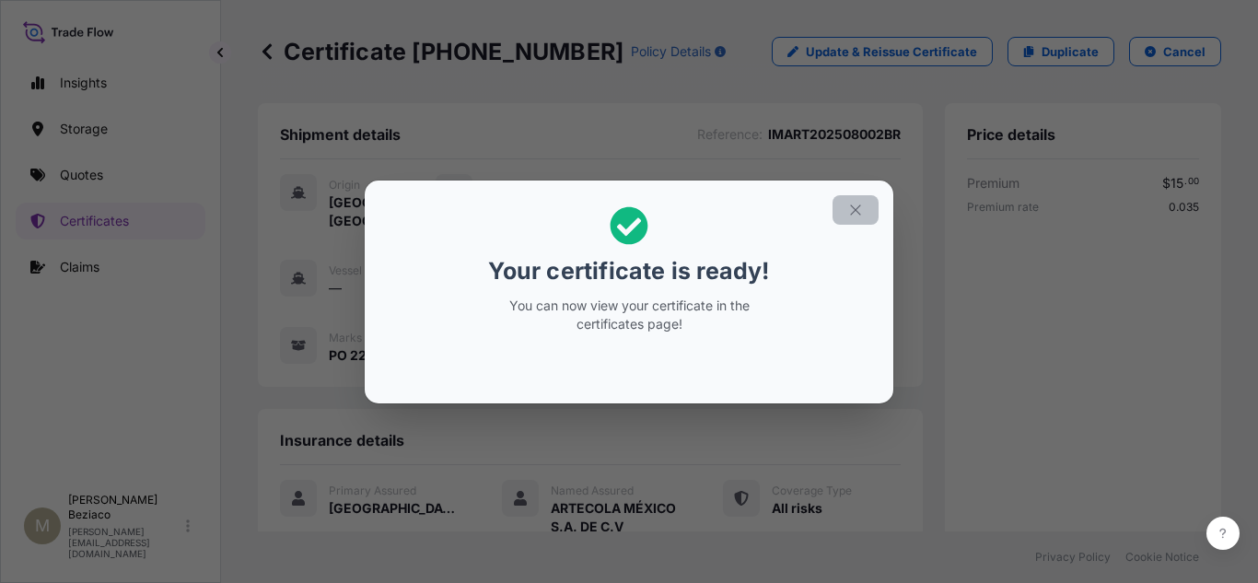
click at [863, 206] on button "button" at bounding box center [855, 209] width 46 height 29
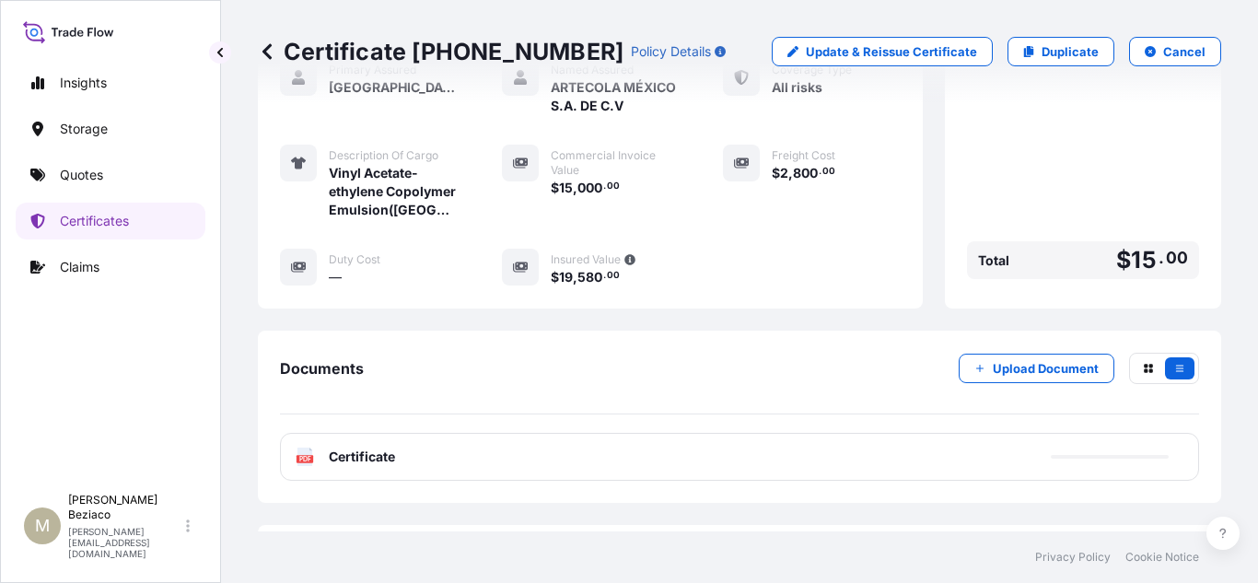
scroll to position [544, 0]
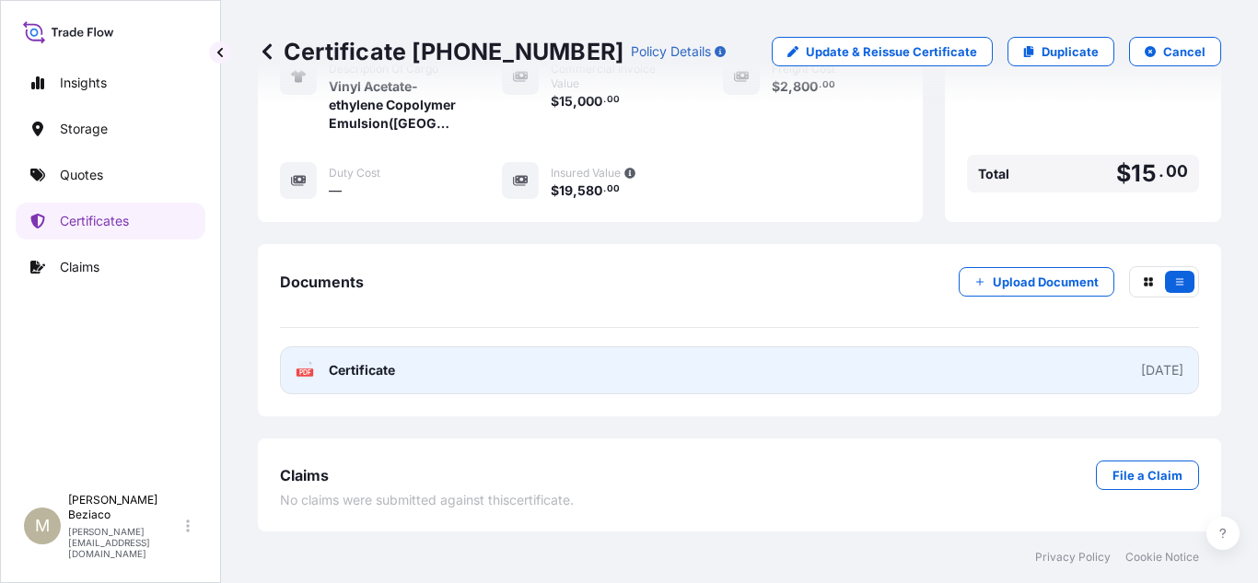
click at [387, 359] on link "PDF Certificate [DATE]" at bounding box center [739, 370] width 919 height 48
